Goal: Transaction & Acquisition: Purchase product/service

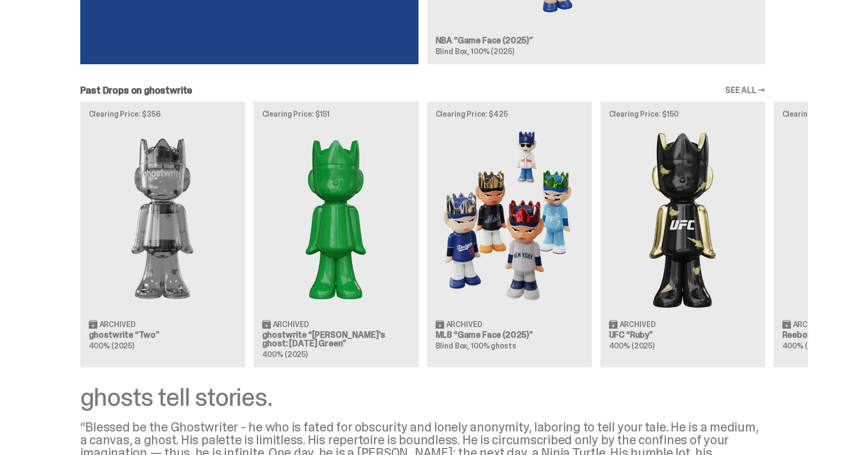
scroll to position [1063, 0]
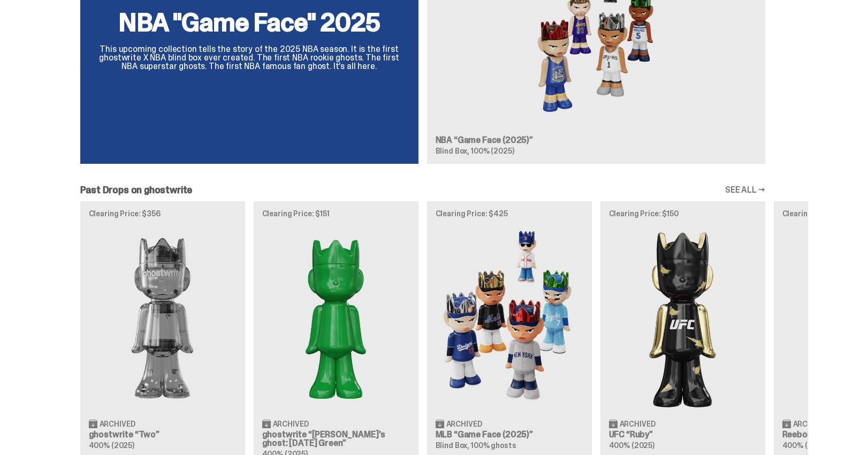
scroll to position [696, 0]
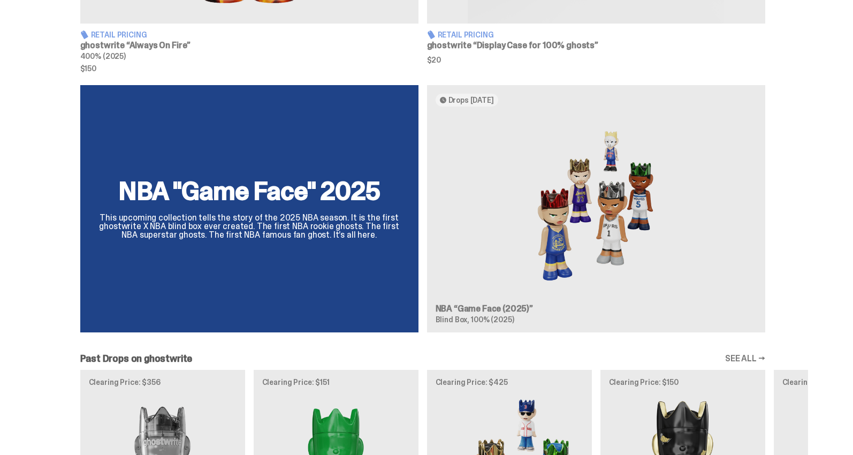
click at [687, 198] on div "NBA "Game Face" 2025 This upcoming collection tells the story of the 2025 NBA s…" at bounding box center [422, 213] width 771 height 256
click at [617, 206] on div "NBA "Game Face" 2025 This upcoming collection tells the story of the 2025 NBA s…" at bounding box center [422, 213] width 771 height 256
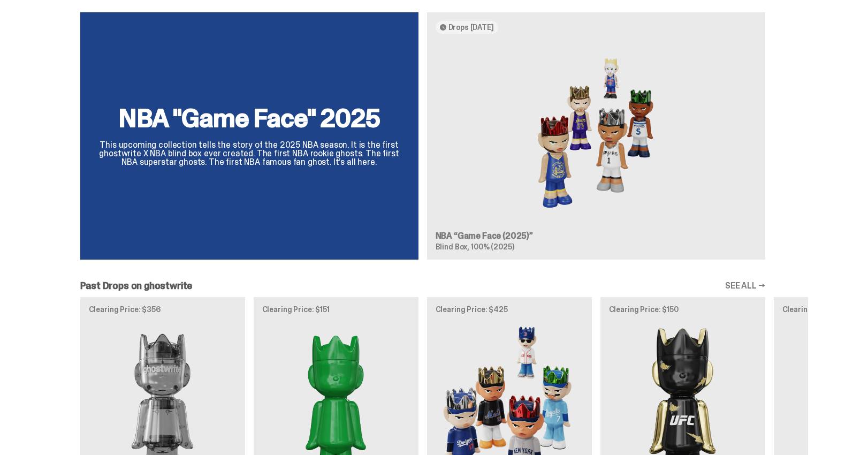
scroll to position [620, 0]
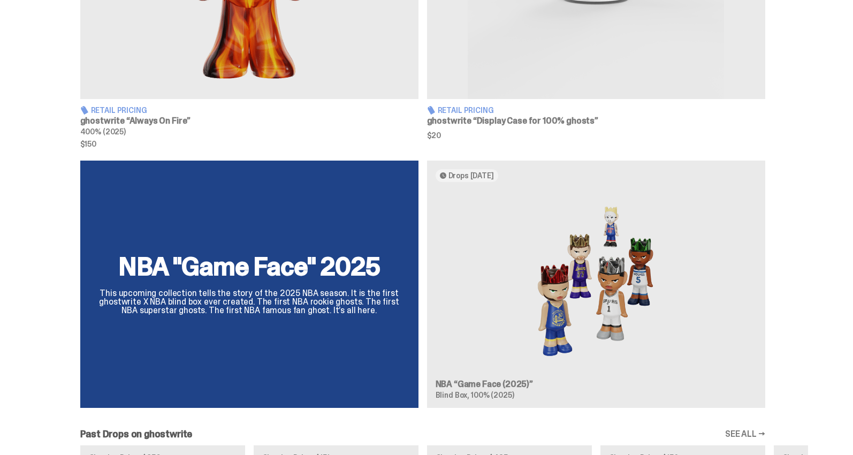
click at [808, 227] on div "NBA "Game Face" 2025 This upcoming collection tells the story of the 2025 NBA s…" at bounding box center [422, 289] width 771 height 256
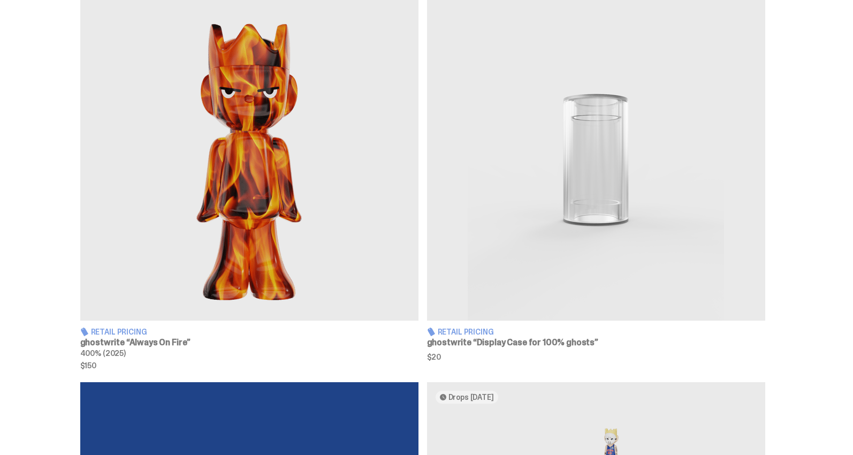
scroll to position [769, 0]
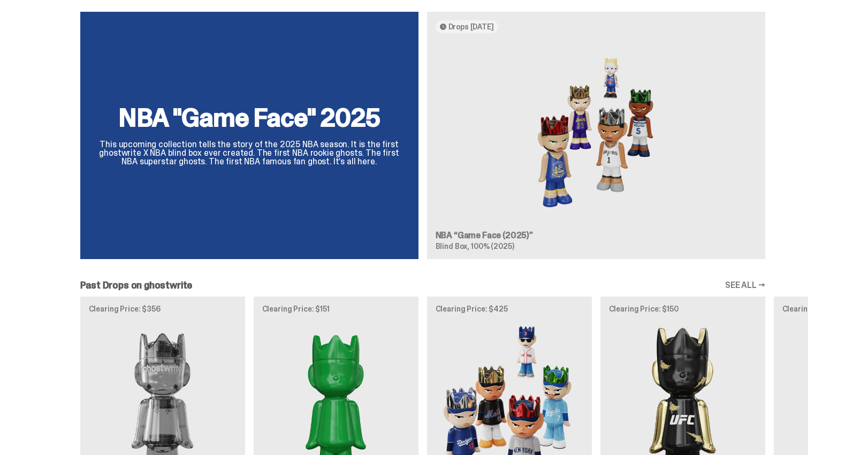
click at [249, 156] on div "NBA "Game Face" 2025 This upcoming collection tells the story of the 2025 NBA s…" at bounding box center [422, 140] width 771 height 256
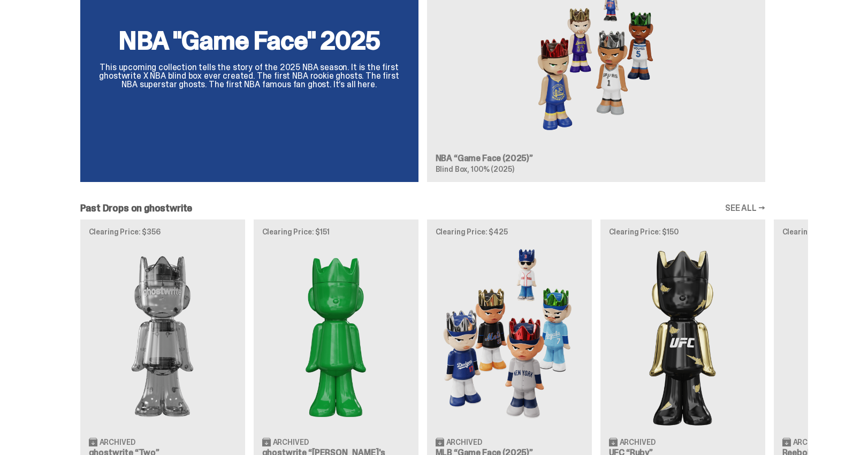
scroll to position [907, 0]
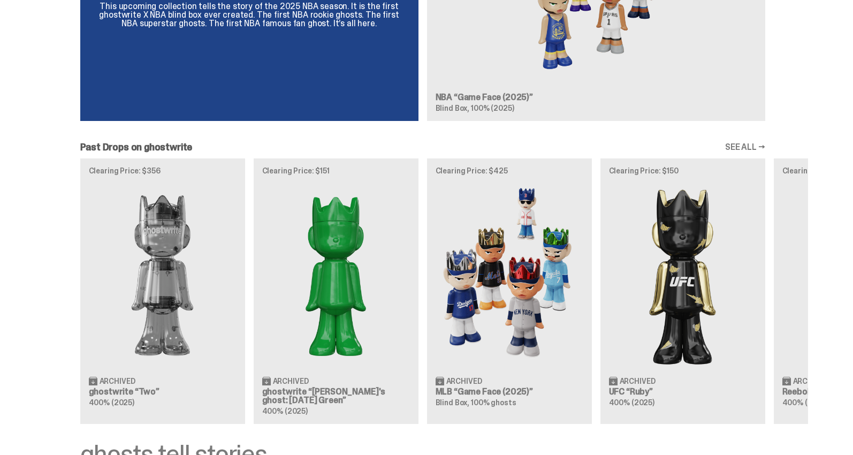
click at [743, 144] on link "SEE ALL →" at bounding box center [745, 147] width 40 height 9
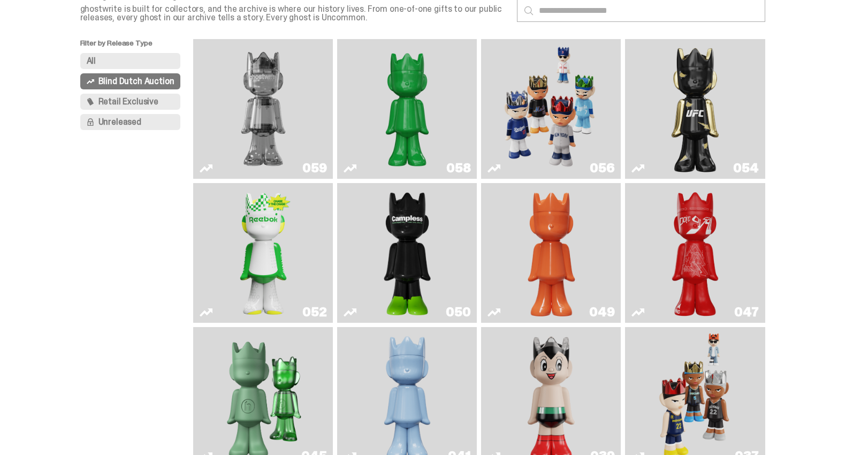
scroll to position [264, 0]
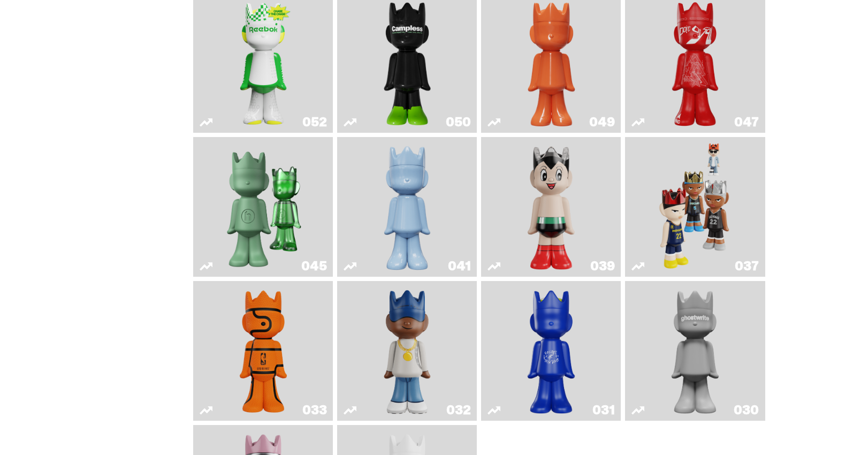
click at [700, 206] on img "Game Face (2024)" at bounding box center [695, 206] width 74 height 131
